Goal: Information Seeking & Learning: Learn about a topic

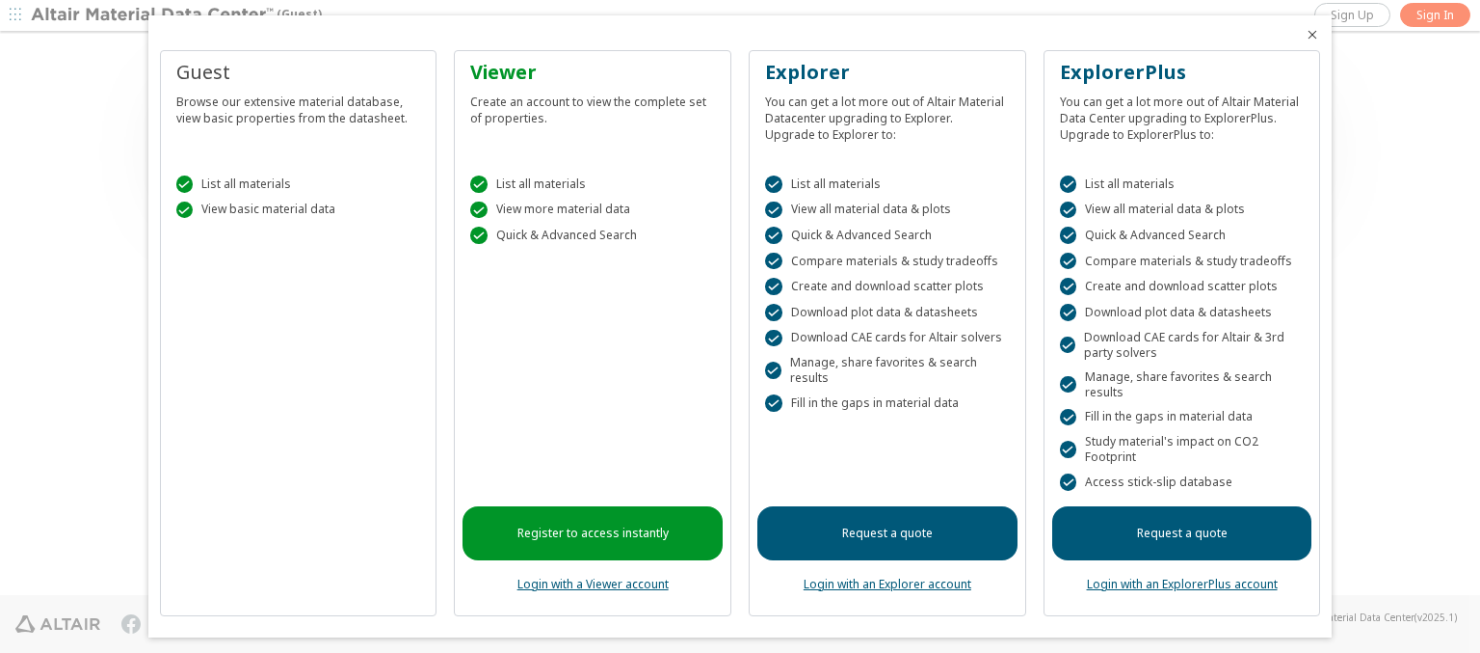
click at [1305, 35] on icon "Close" at bounding box center [1312, 34] width 15 height 15
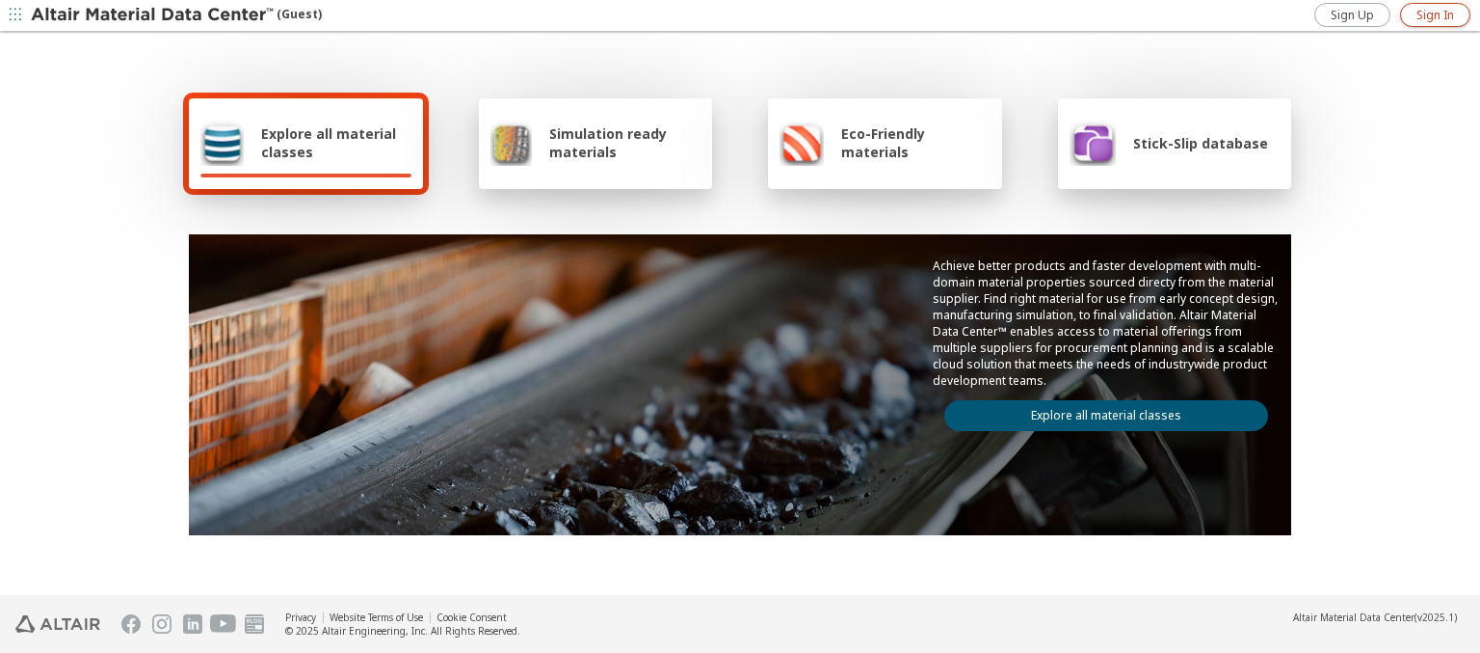
click at [1435, 14] on span "Sign In" at bounding box center [1436, 15] width 38 height 15
click at [153, 15] on img at bounding box center [154, 15] width 246 height 19
click at [329, 143] on span "Explore all material classes" at bounding box center [336, 142] width 150 height 37
click at [1099, 411] on link "Explore all material classes" at bounding box center [1107, 415] width 324 height 31
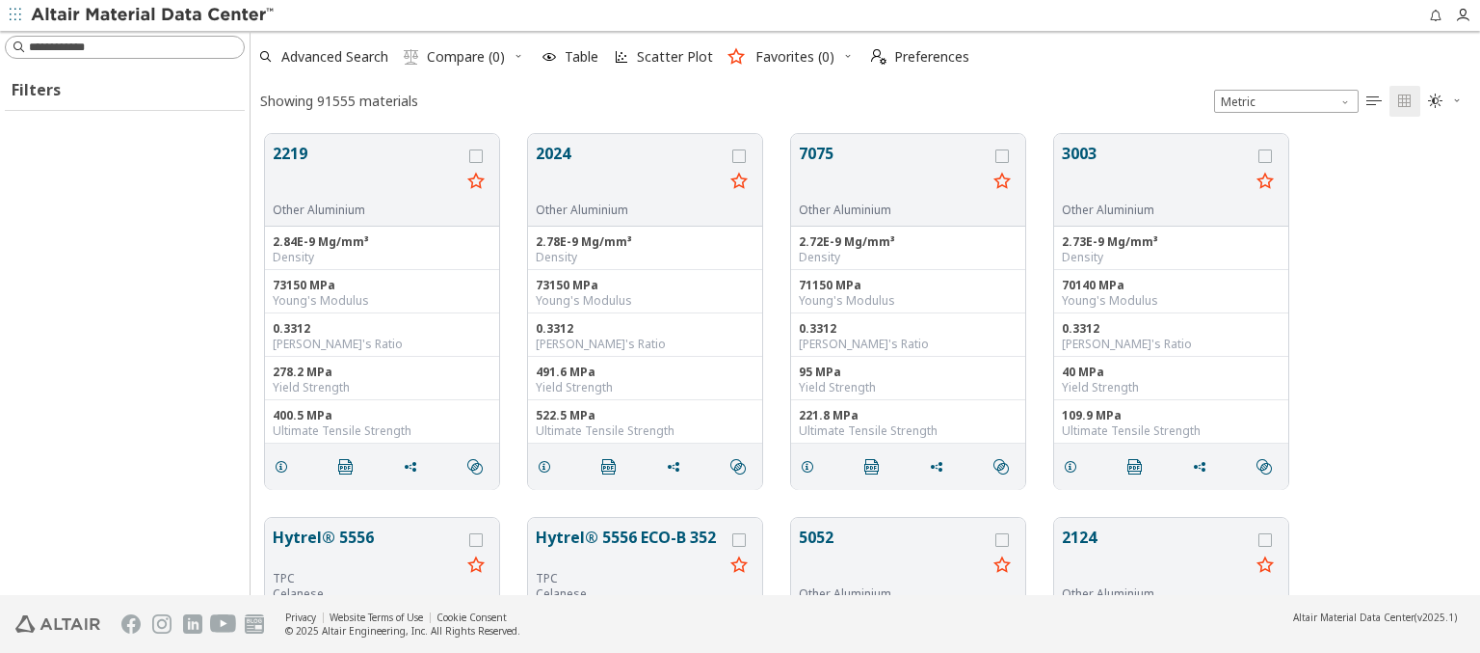
scroll to position [461, 1214]
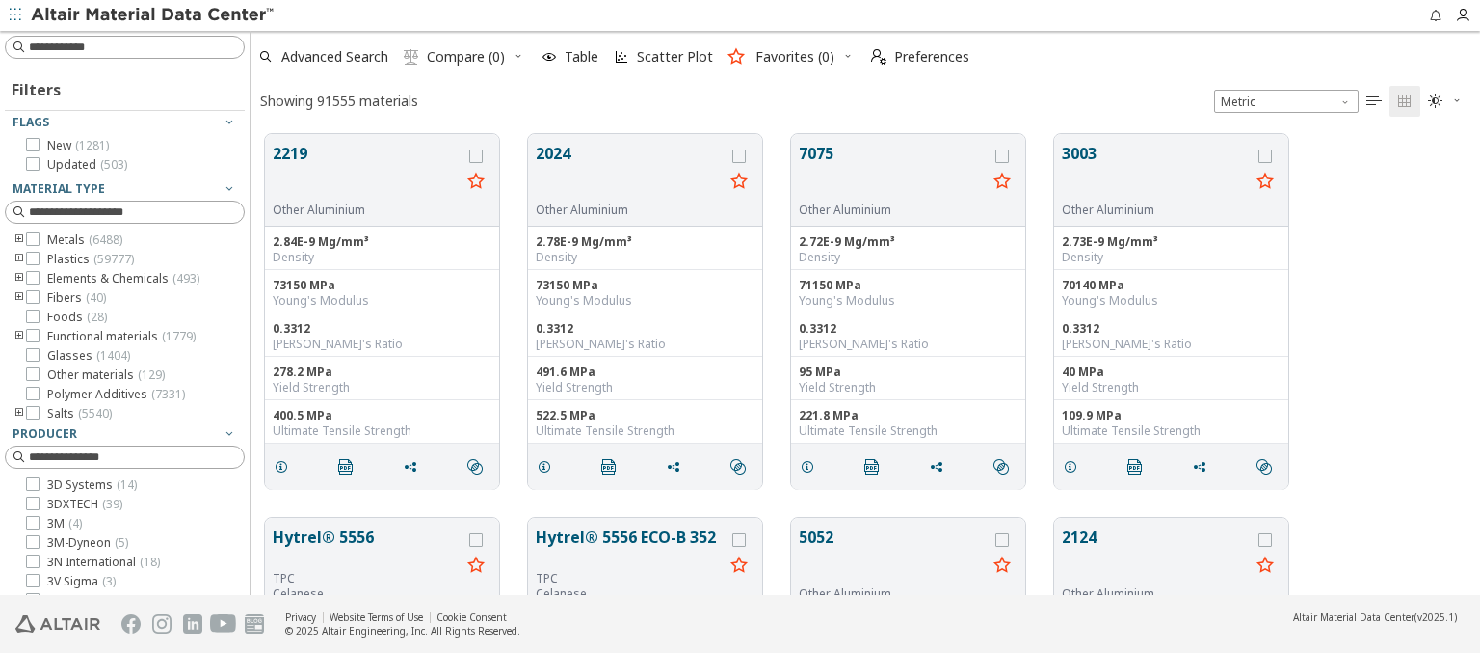
type input "******"
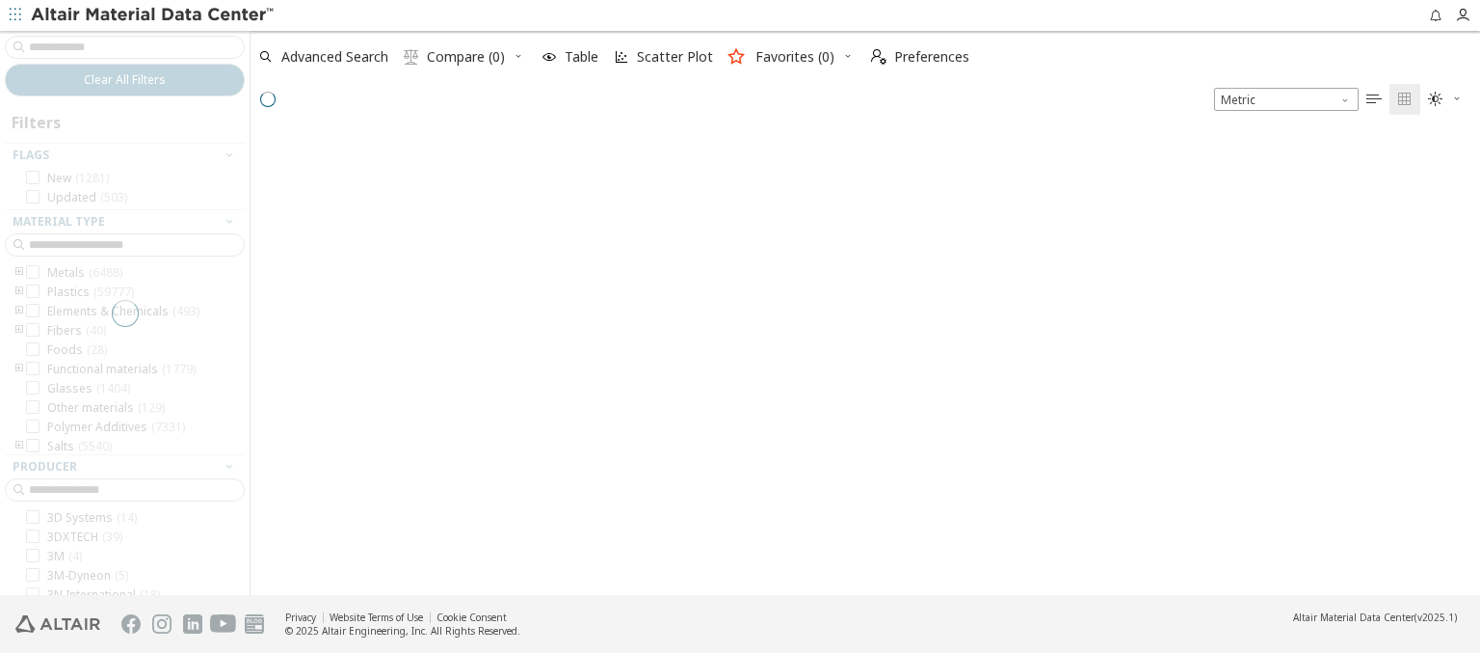
scroll to position [458, 1214]
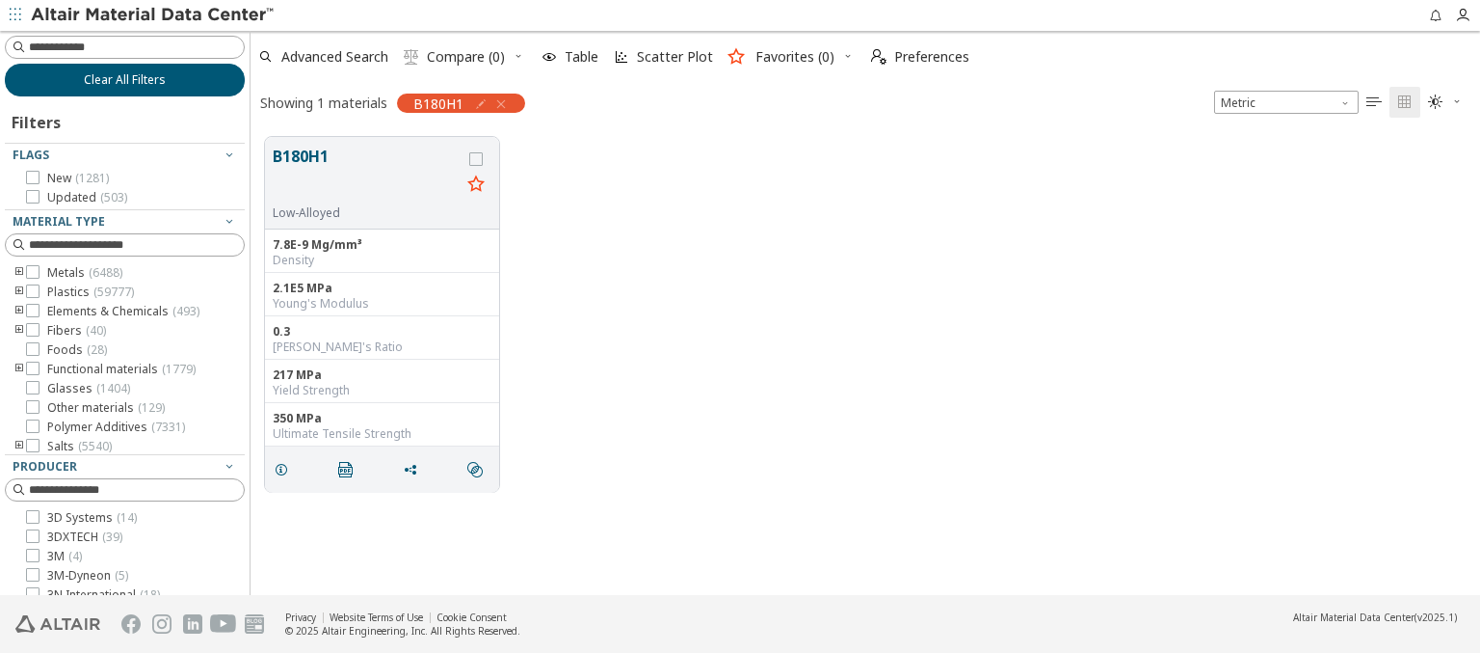
click at [118, 79] on span "Clear All Filters" at bounding box center [125, 79] width 82 height 15
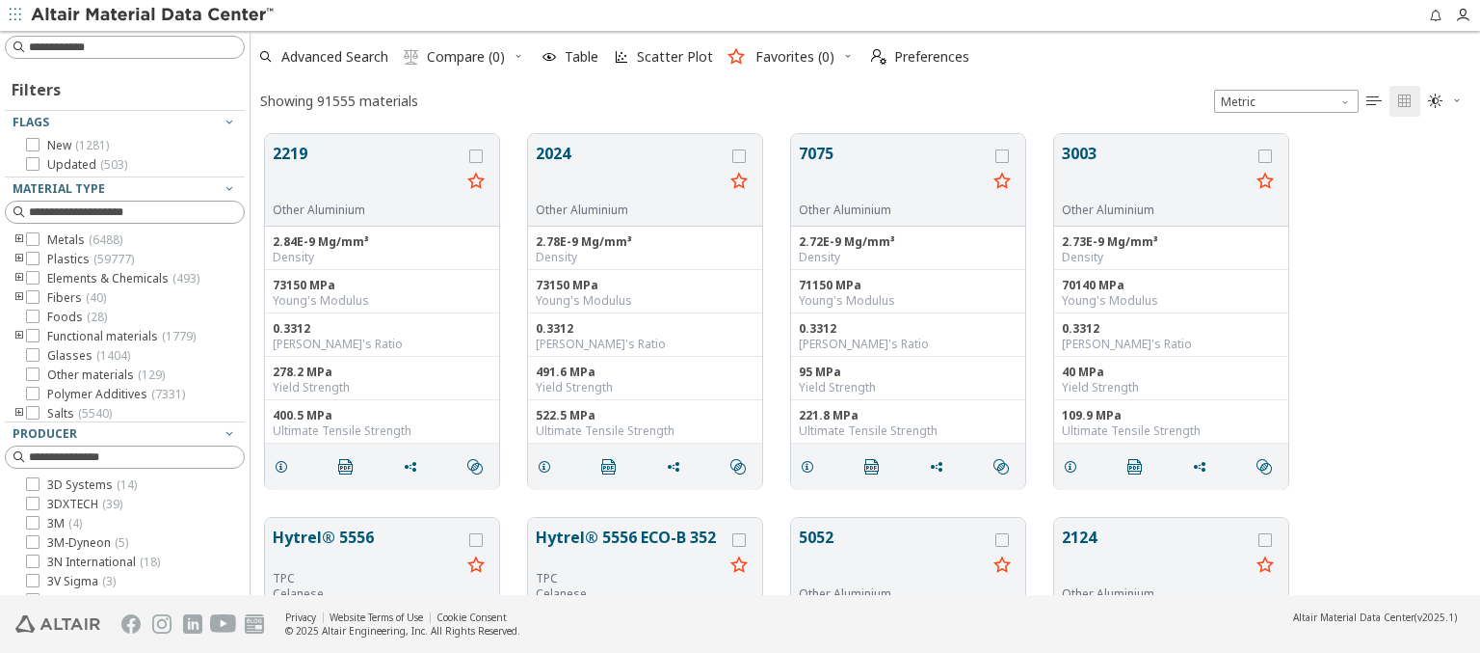
scroll to position [461, 1214]
click at [153, 15] on img at bounding box center [154, 15] width 246 height 19
